Goal: Communication & Community: Share content

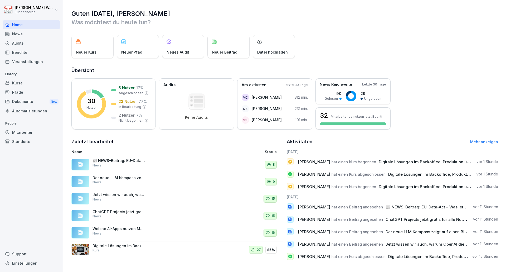
click at [25, 35] on div "News" at bounding box center [31, 33] width 57 height 9
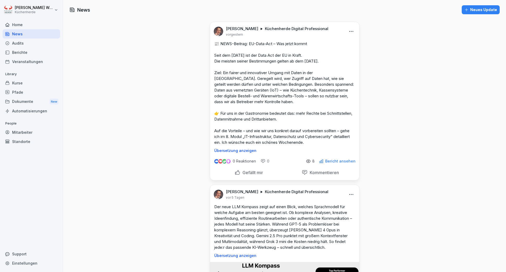
click at [477, 10] on div "Neues Update" at bounding box center [480, 10] width 33 height 6
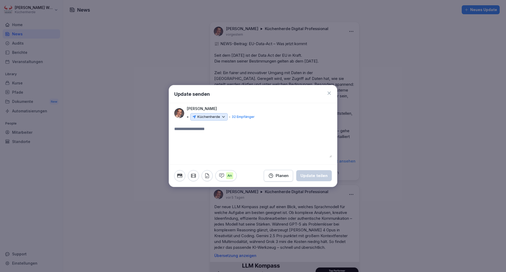
click at [217, 131] on textarea at bounding box center [253, 142] width 158 height 32
click at [223, 116] on icon at bounding box center [223, 116] width 5 height 5
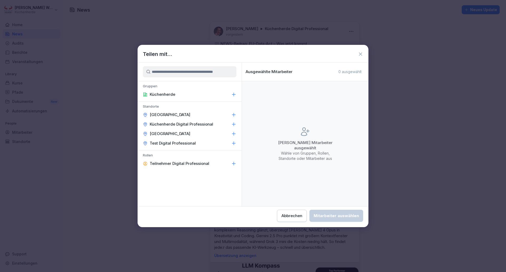
click at [210, 125] on p "Küchenherde Digital Professional" at bounding box center [182, 124] width 64 height 5
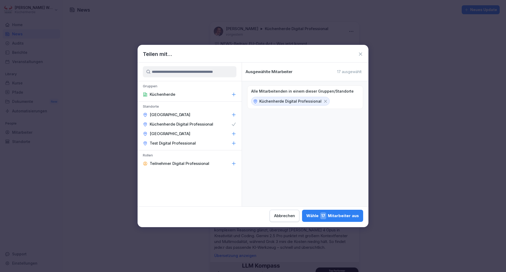
click at [331, 216] on div "Wähle 17 Mitarbeiter aus" at bounding box center [332, 215] width 53 height 7
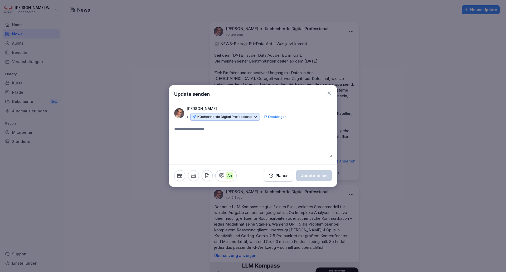
click at [230, 146] on textarea at bounding box center [253, 142] width 158 height 32
type textarea "**********"
